Goal: Task Accomplishment & Management: Manage account settings

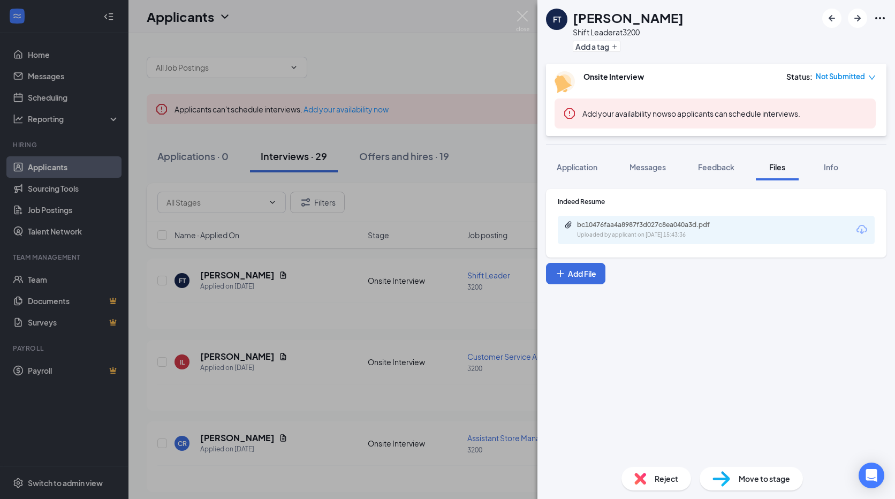
click at [377, 41] on div "FT [PERSON_NAME] Shift Leader at 3200 Add a tag Onsite Interview Status : Not S…" at bounding box center [447, 249] width 895 height 499
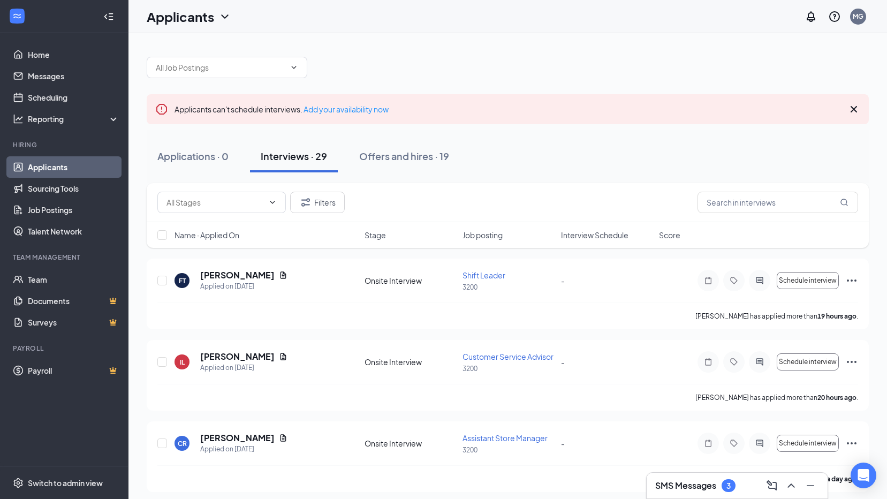
click at [709, 492] on div "SMS Messages 3" at bounding box center [737, 485] width 164 height 17
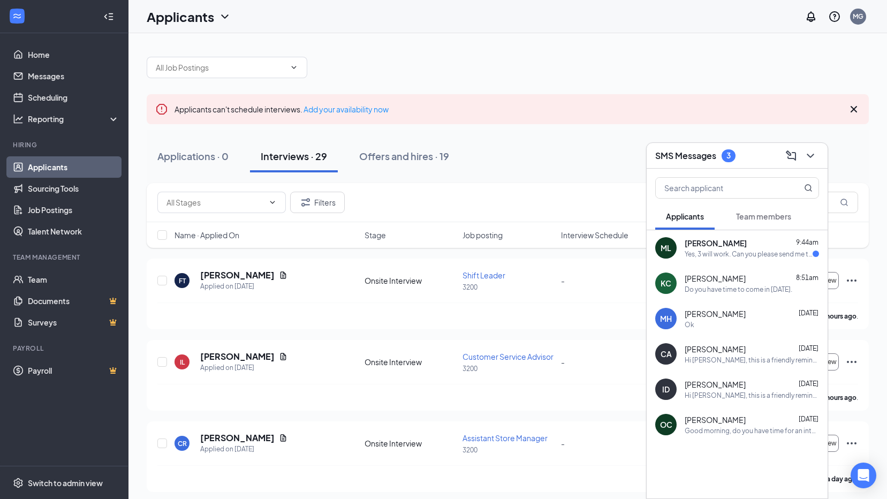
click at [751, 260] on div "[PERSON_NAME] 9:44am Yes, 3 will work. Can you please send me the address? Than…" at bounding box center [736, 247] width 181 height 35
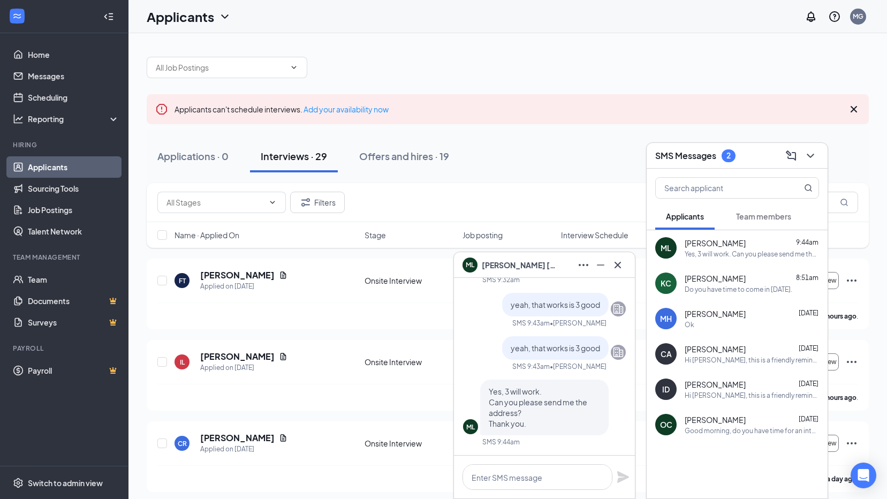
click at [620, 262] on icon "Cross" at bounding box center [617, 264] width 13 height 13
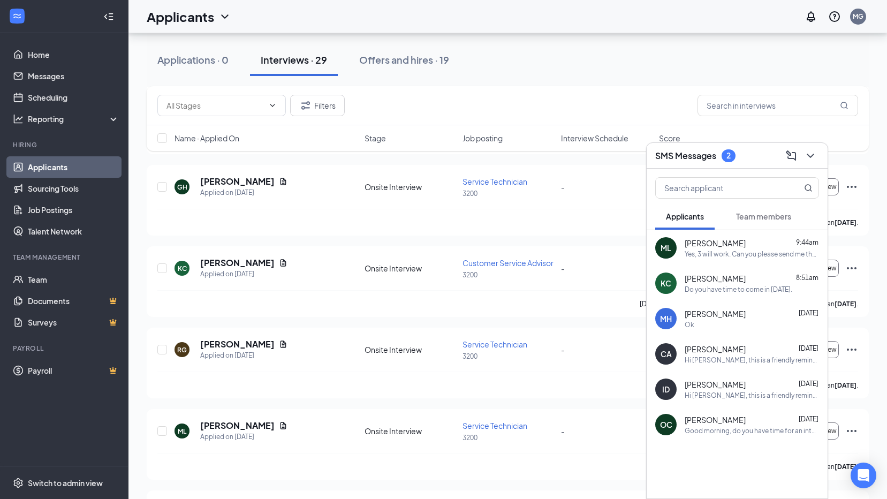
scroll to position [535, 0]
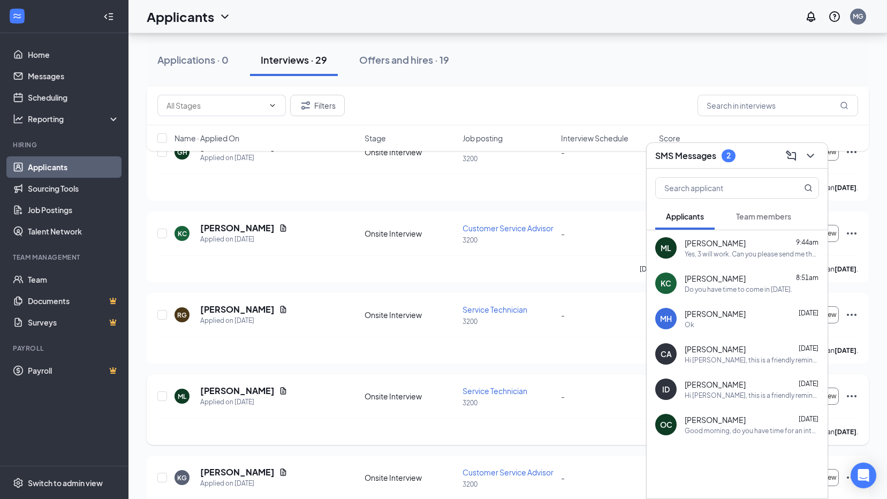
click at [506, 416] on div "[PERSON_NAME] Applied on [DATE] Onsite Interview Service Technician 3200 - Sche…" at bounding box center [507, 401] width 700 height 33
click at [814, 155] on icon "ChevronDown" at bounding box center [810, 155] width 13 height 13
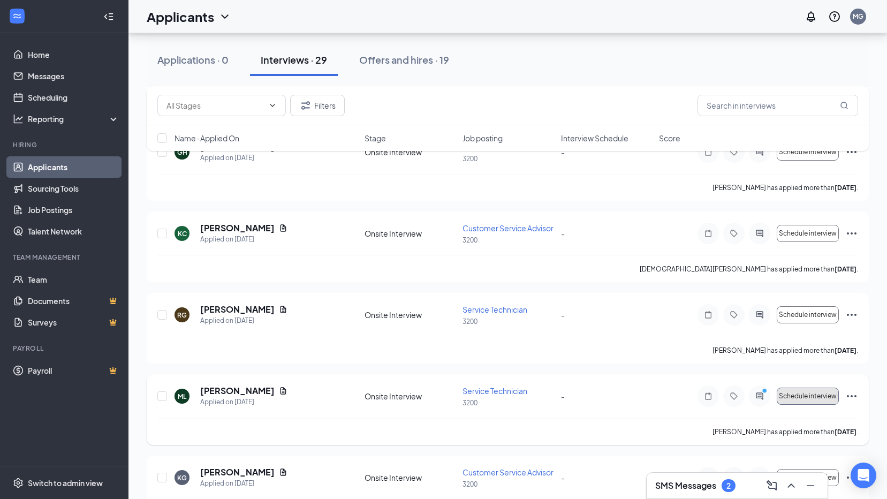
click at [791, 398] on span "Schedule interview" at bounding box center [807, 395] width 58 height 7
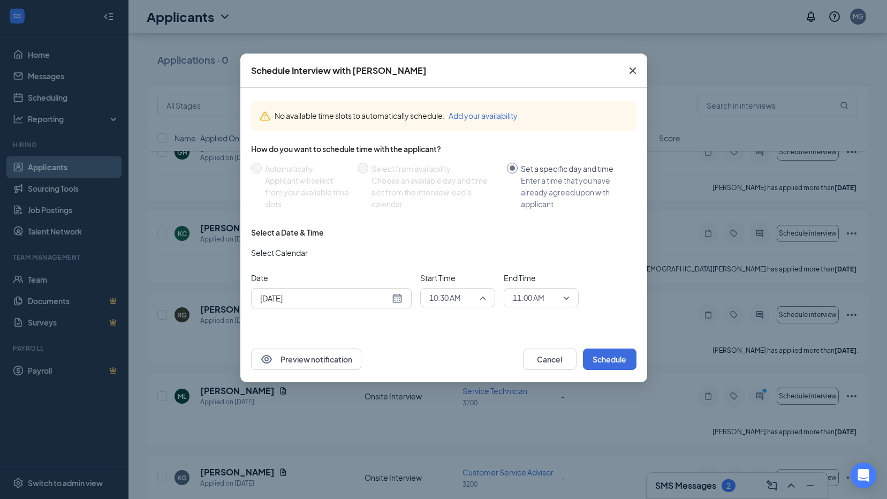
click at [484, 289] on div "10:30 AM" at bounding box center [457, 297] width 75 height 19
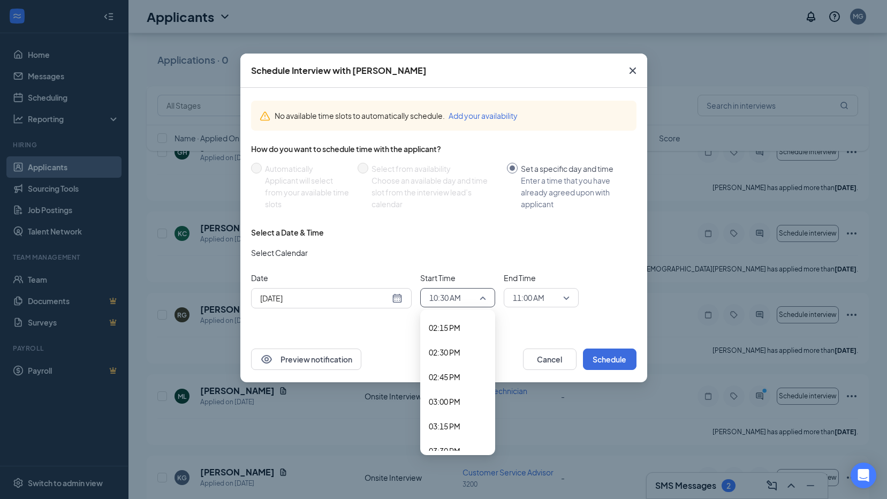
scroll to position [1404, 0]
click at [459, 400] on span "03:00 PM" at bounding box center [445, 400] width 32 height 12
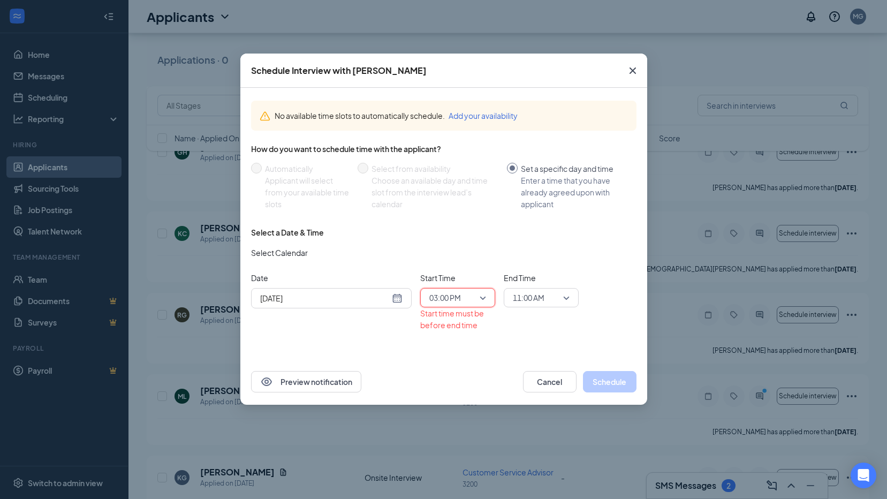
click at [532, 299] on span "11:00 AM" at bounding box center [529, 297] width 32 height 16
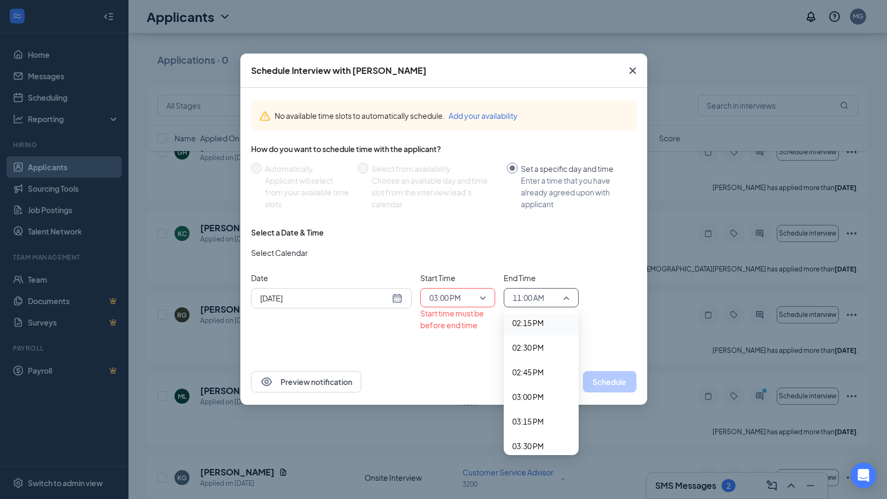
scroll to position [1507, 0]
click at [529, 327] on div "03:15 PM" at bounding box center [540, 321] width 75 height 25
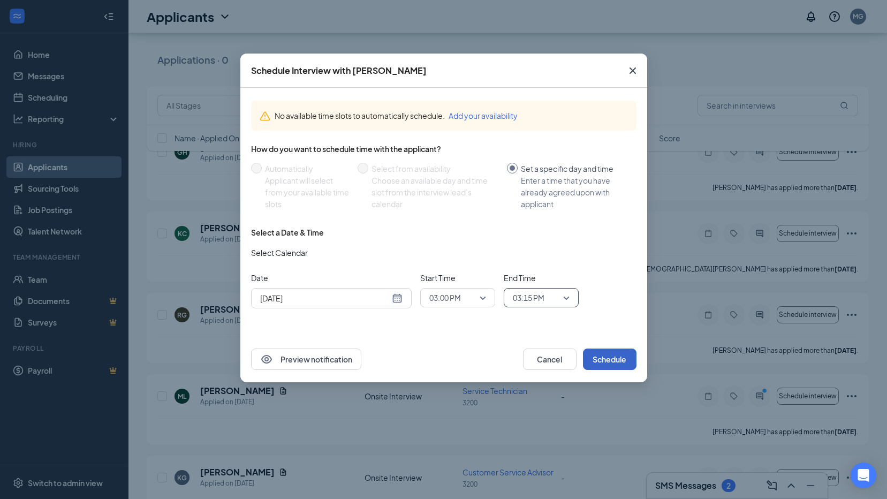
click at [609, 354] on button "Schedule" at bounding box center [610, 358] width 54 height 21
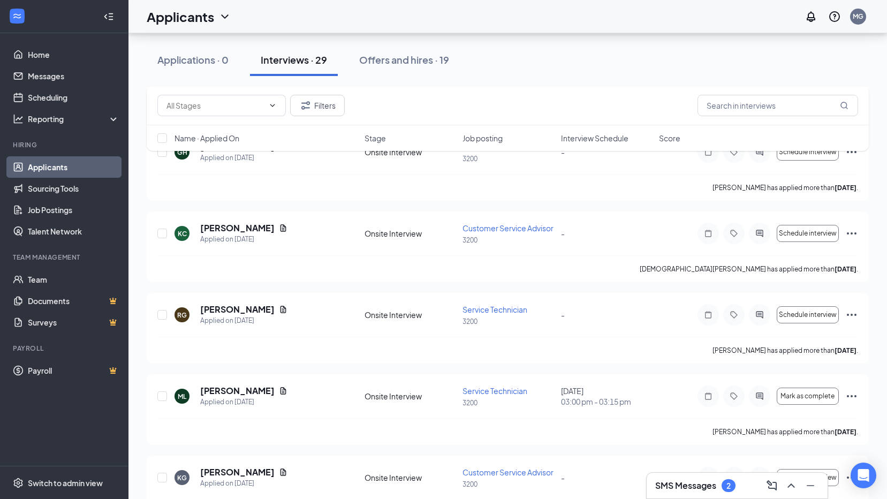
click at [741, 479] on div "SMS Messages 2" at bounding box center [737, 485] width 164 height 17
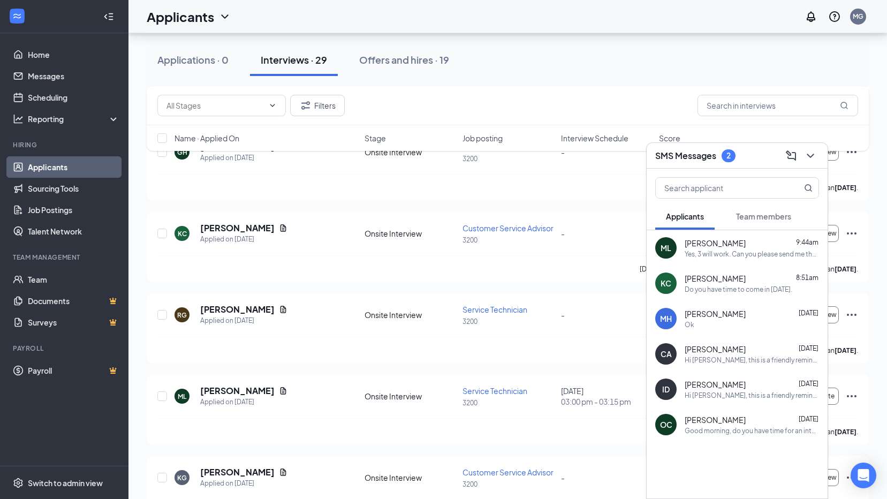
click at [715, 245] on span "[PERSON_NAME]" at bounding box center [714, 243] width 61 height 11
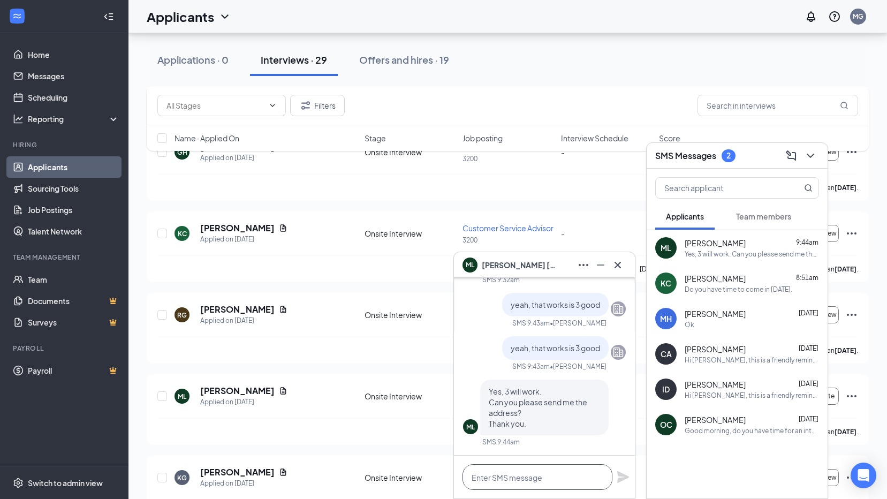
click at [469, 479] on textarea at bounding box center [537, 477] width 150 height 26
type textarea "5316 w spruce"
click at [617, 477] on icon "Plane" at bounding box center [622, 476] width 13 height 13
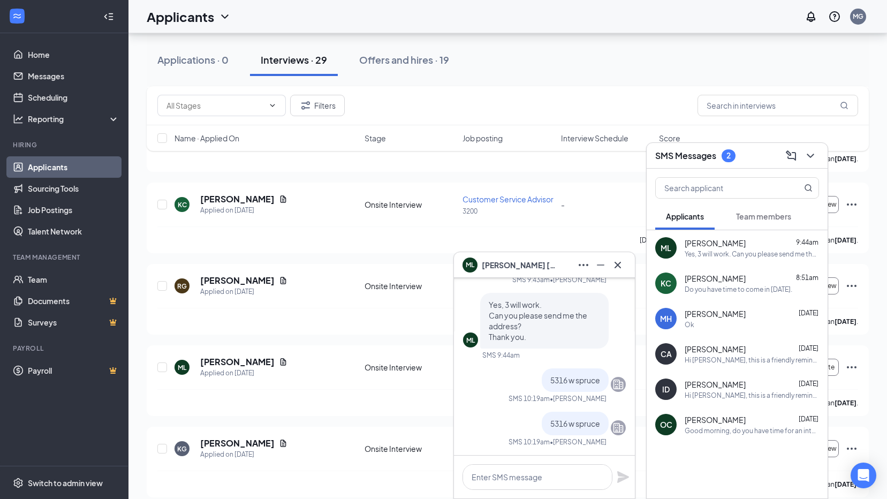
scroll to position [589, 0]
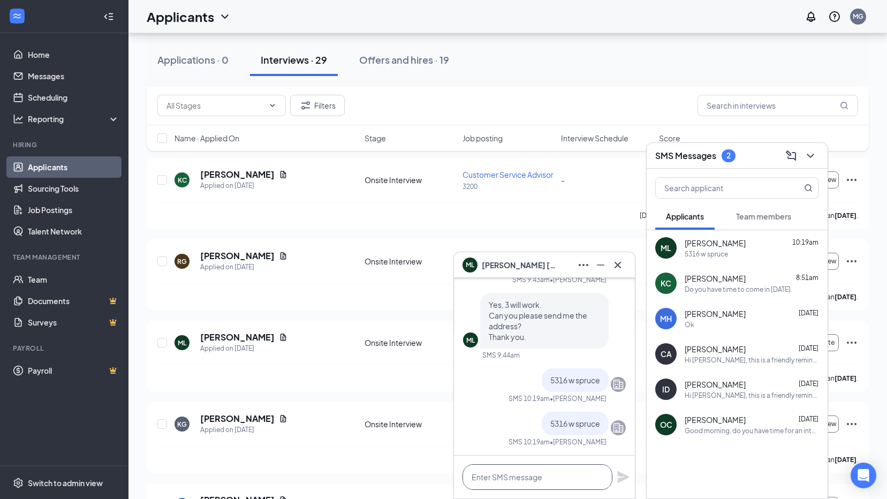
click at [545, 479] on textarea at bounding box center [537, 477] width 150 height 26
click at [619, 259] on icon "Cross" at bounding box center [617, 264] width 13 height 13
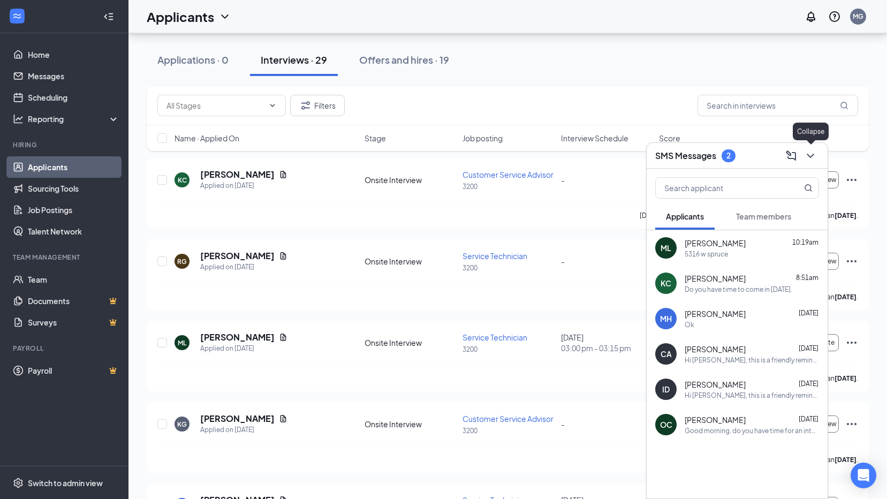
click at [818, 157] on button at bounding box center [809, 155] width 17 height 17
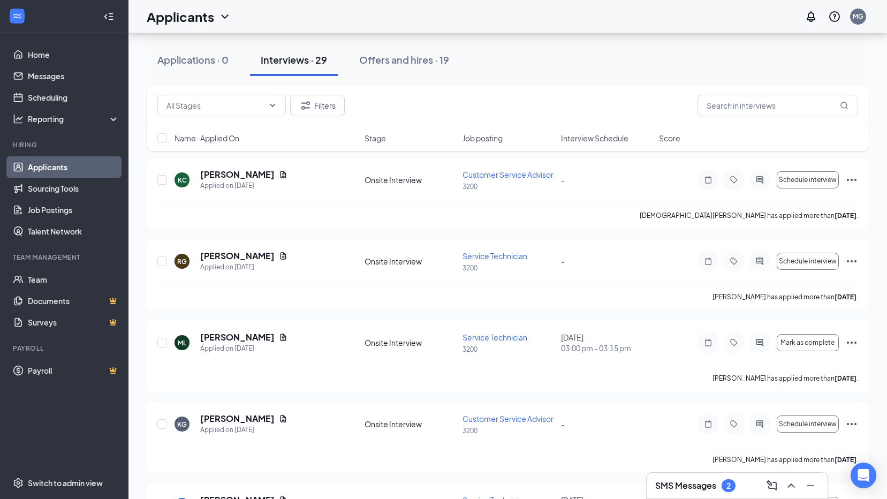
click at [688, 484] on h3 "SMS Messages" at bounding box center [685, 485] width 61 height 12
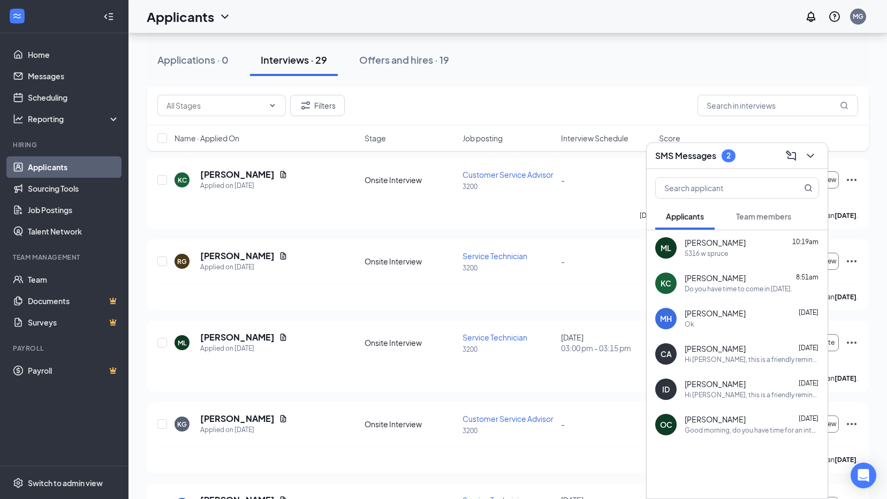
click at [688, 241] on span "[PERSON_NAME]" at bounding box center [714, 243] width 61 height 11
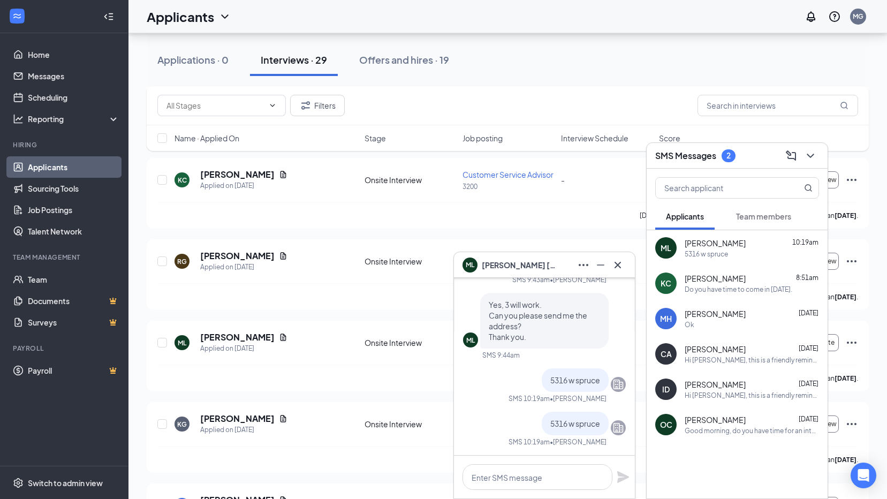
click at [812, 163] on button at bounding box center [809, 155] width 17 height 17
